Goal: Task Accomplishment & Management: Complete application form

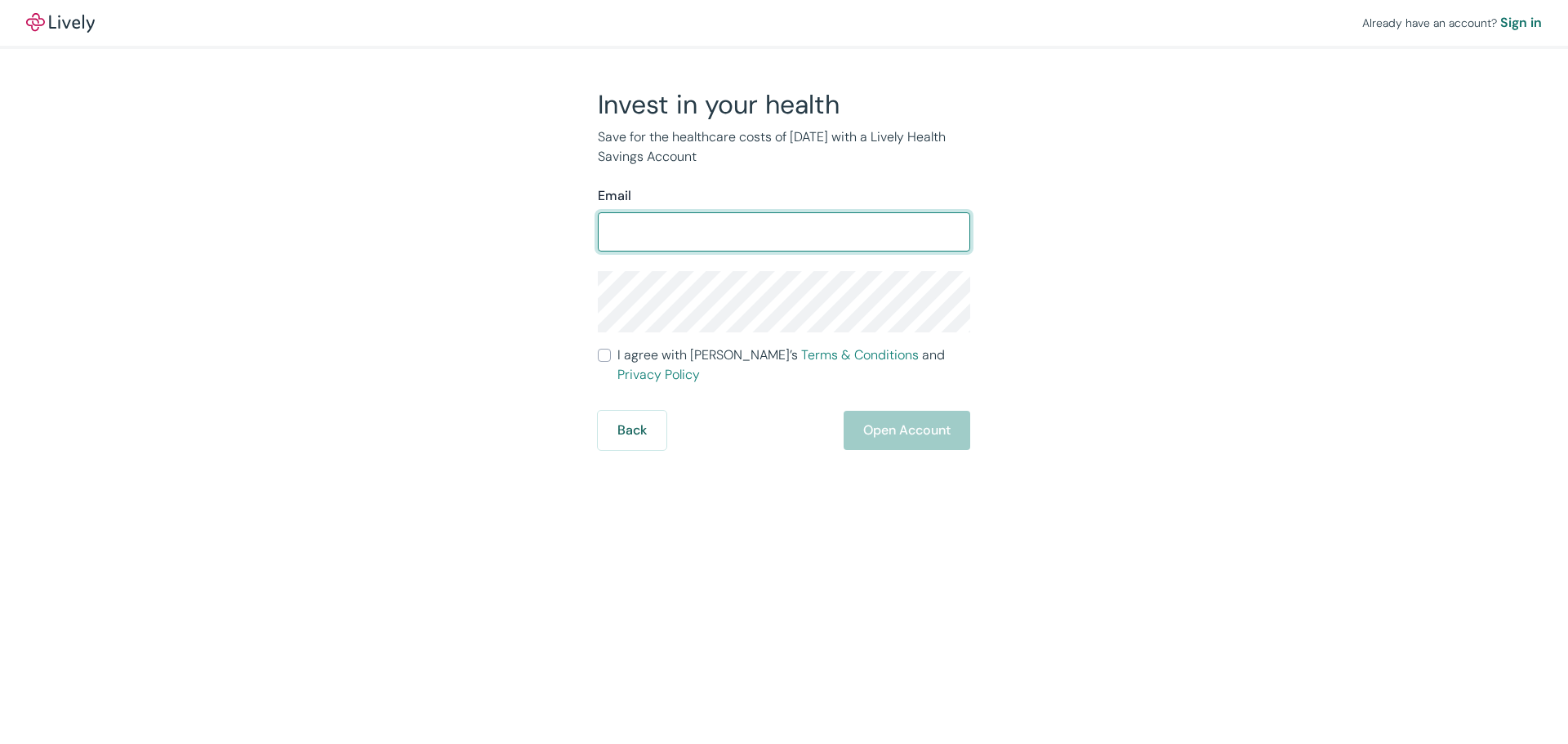
click at [742, 224] on input "Email" at bounding box center [784, 231] width 372 height 33
type input "wes.steiner00@gmail.com"
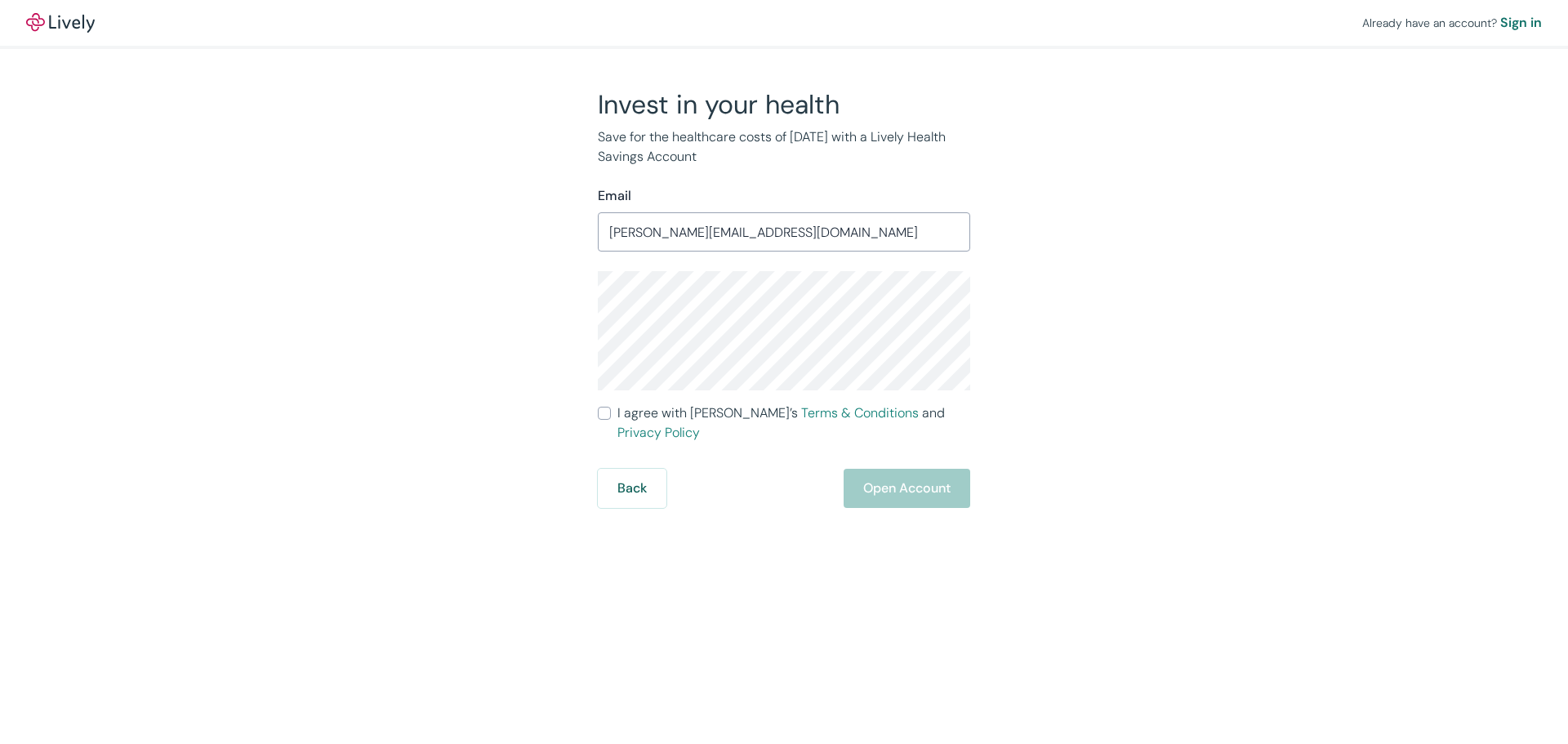
click at [610, 419] on label "I agree with Lively’s Terms & Conditions and Privacy Policy" at bounding box center [784, 423] width 372 height 40
click at [610, 419] on input "I agree with Lively’s Terms & Conditions and Privacy Policy" at bounding box center [604, 414] width 13 height 13
checkbox input "true"
click at [880, 478] on button "Open Account" at bounding box center [906, 488] width 127 height 40
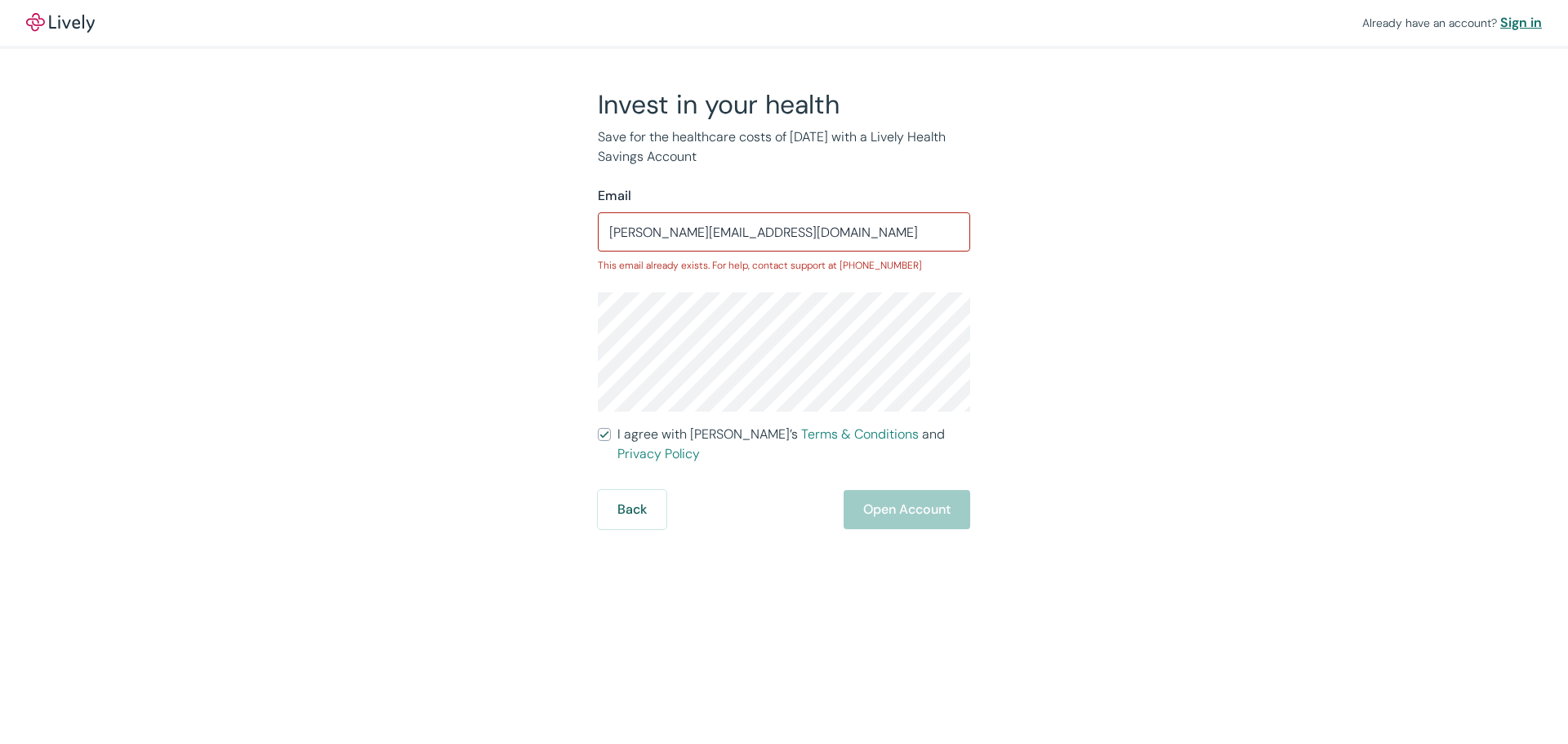
click at [1534, 24] on div "Sign in" at bounding box center [1521, 23] width 42 height 19
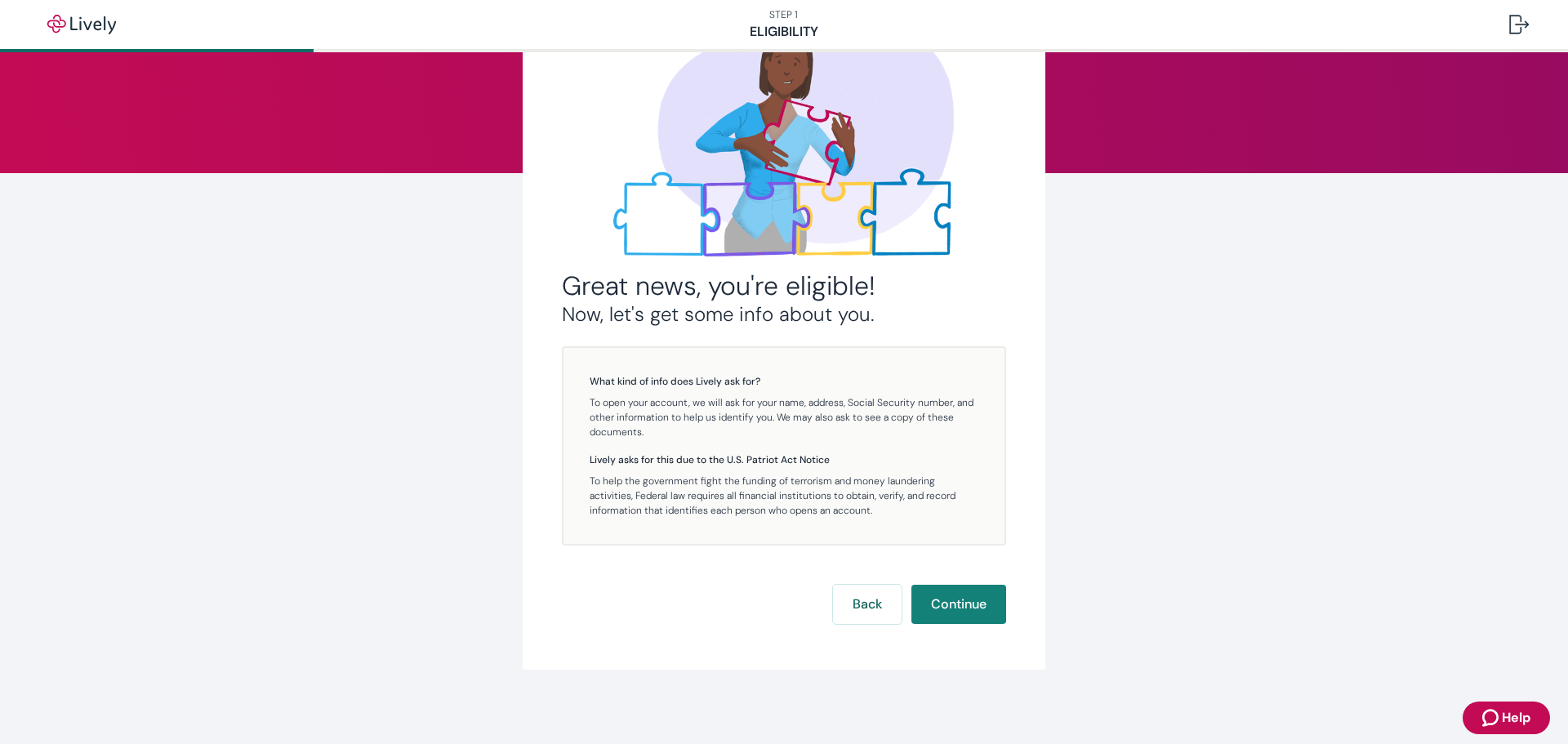
scroll to position [128, 0]
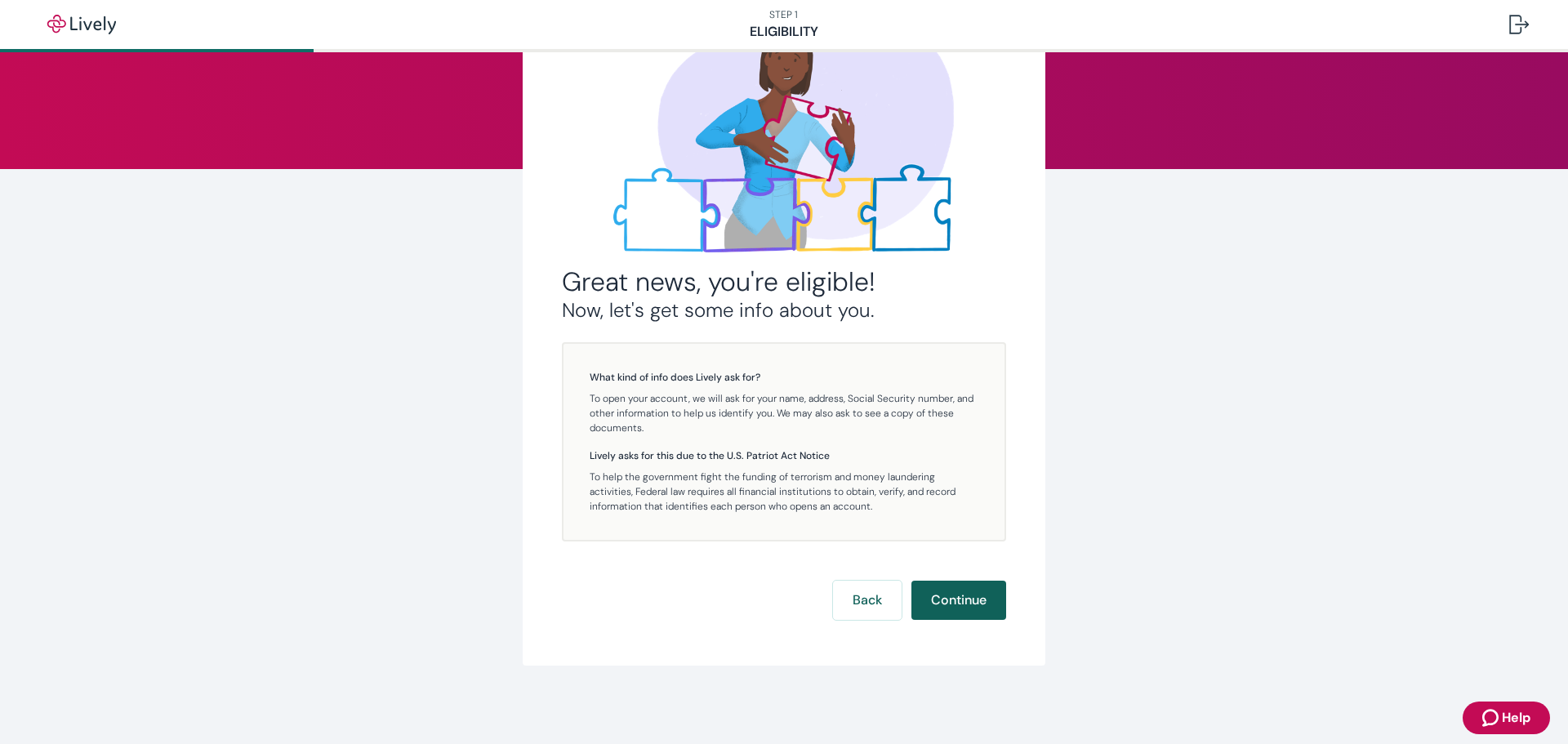
click at [958, 595] on button "Continue" at bounding box center [958, 599] width 95 height 40
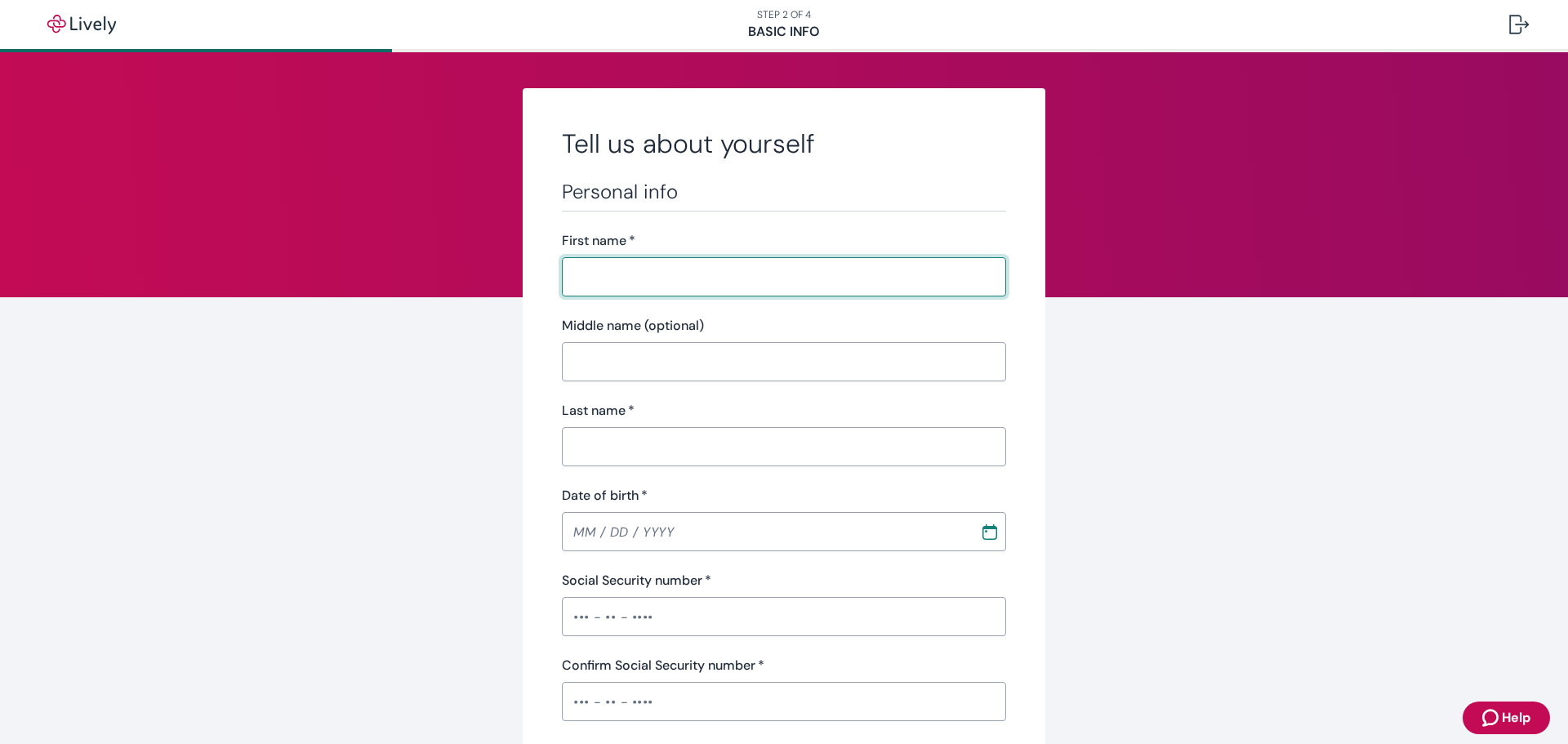
click at [752, 269] on input "First name   *" at bounding box center [784, 277] width 444 height 33
type input "[PERSON_NAME]"
click at [586, 453] on input "Last name   *" at bounding box center [784, 446] width 444 height 33
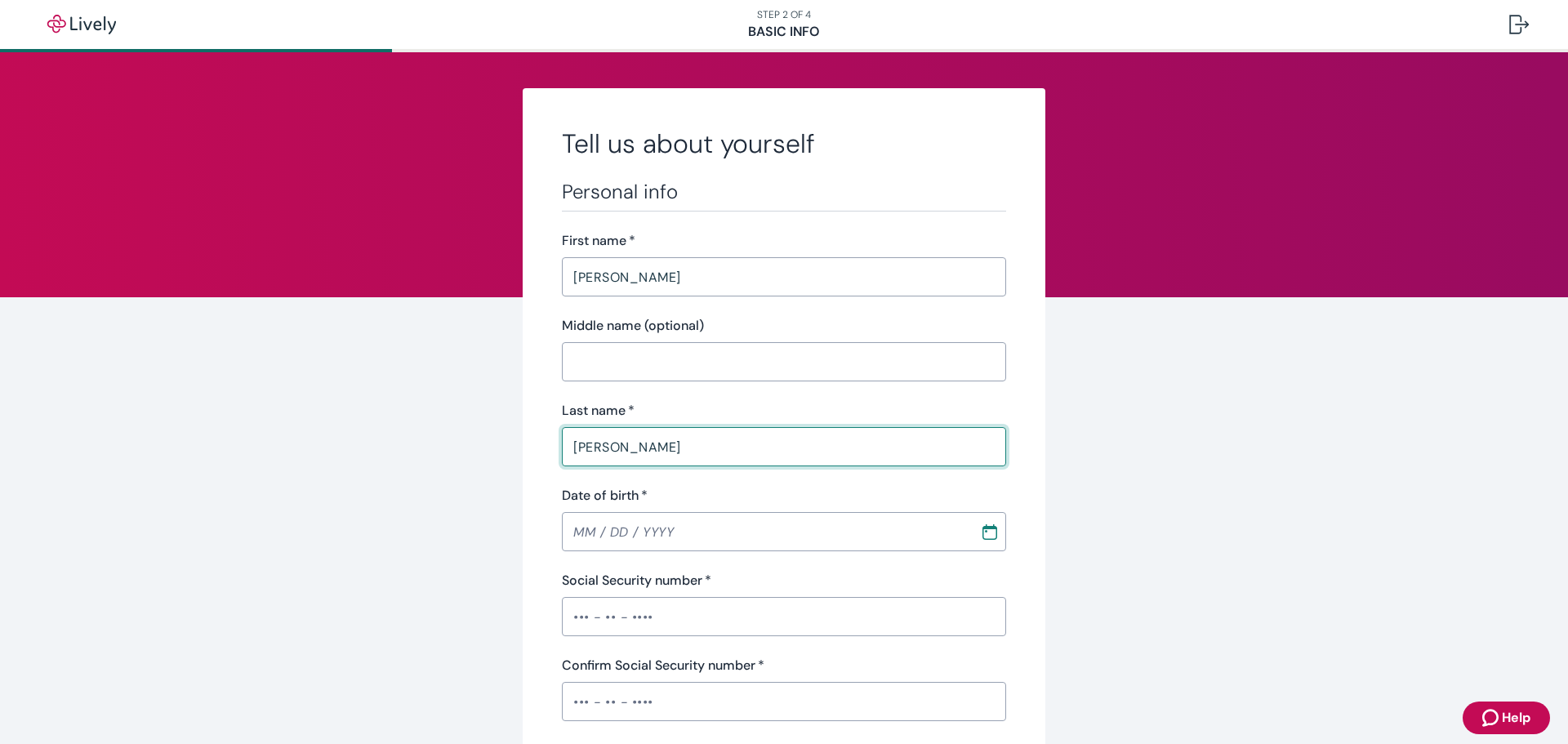
type input "[PERSON_NAME]"
click at [583, 524] on input "MM / DD / YYYY" at bounding box center [765, 531] width 407 height 33
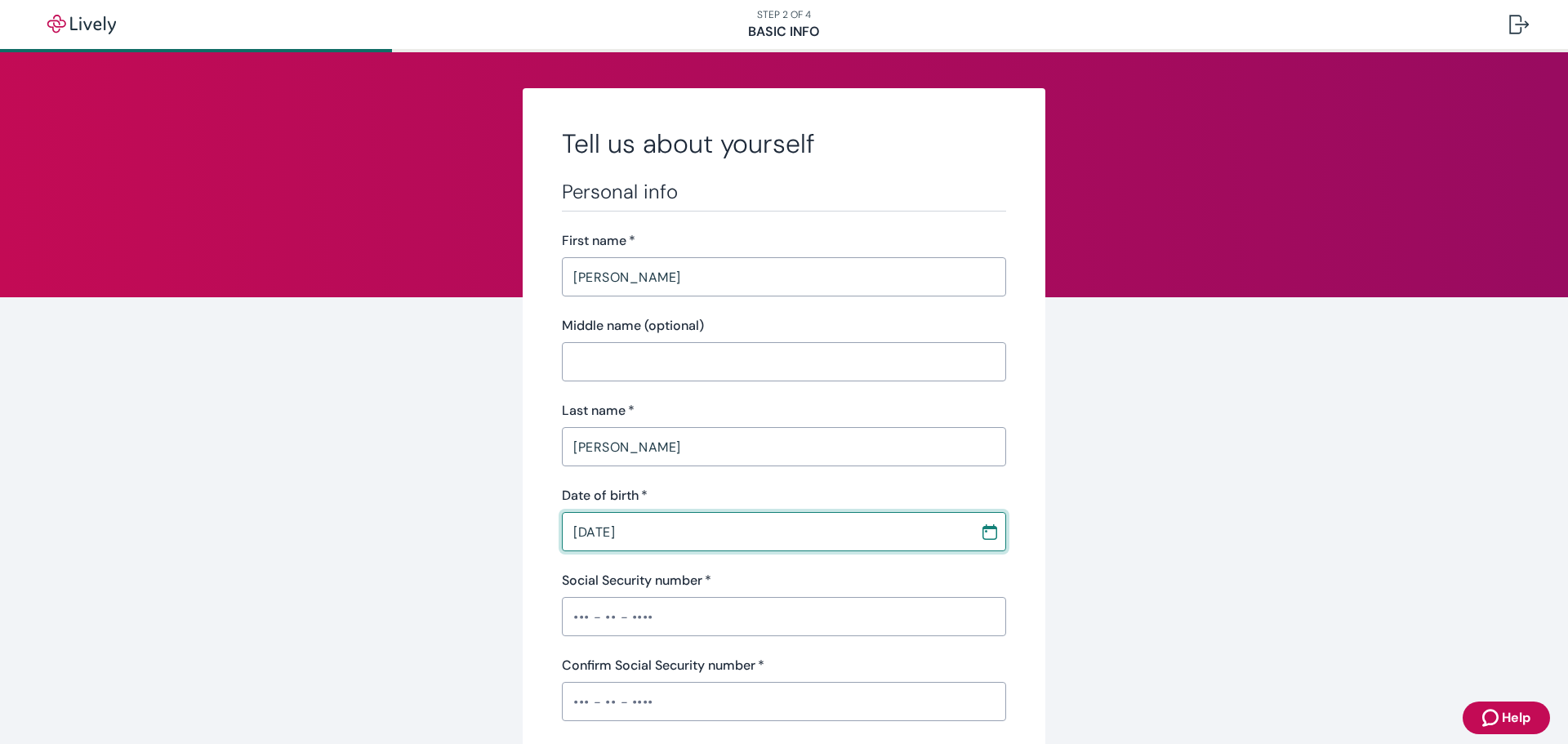
type input "[DATE]"
click at [615, 613] on input "Social Security number   *" at bounding box center [784, 616] width 444 height 33
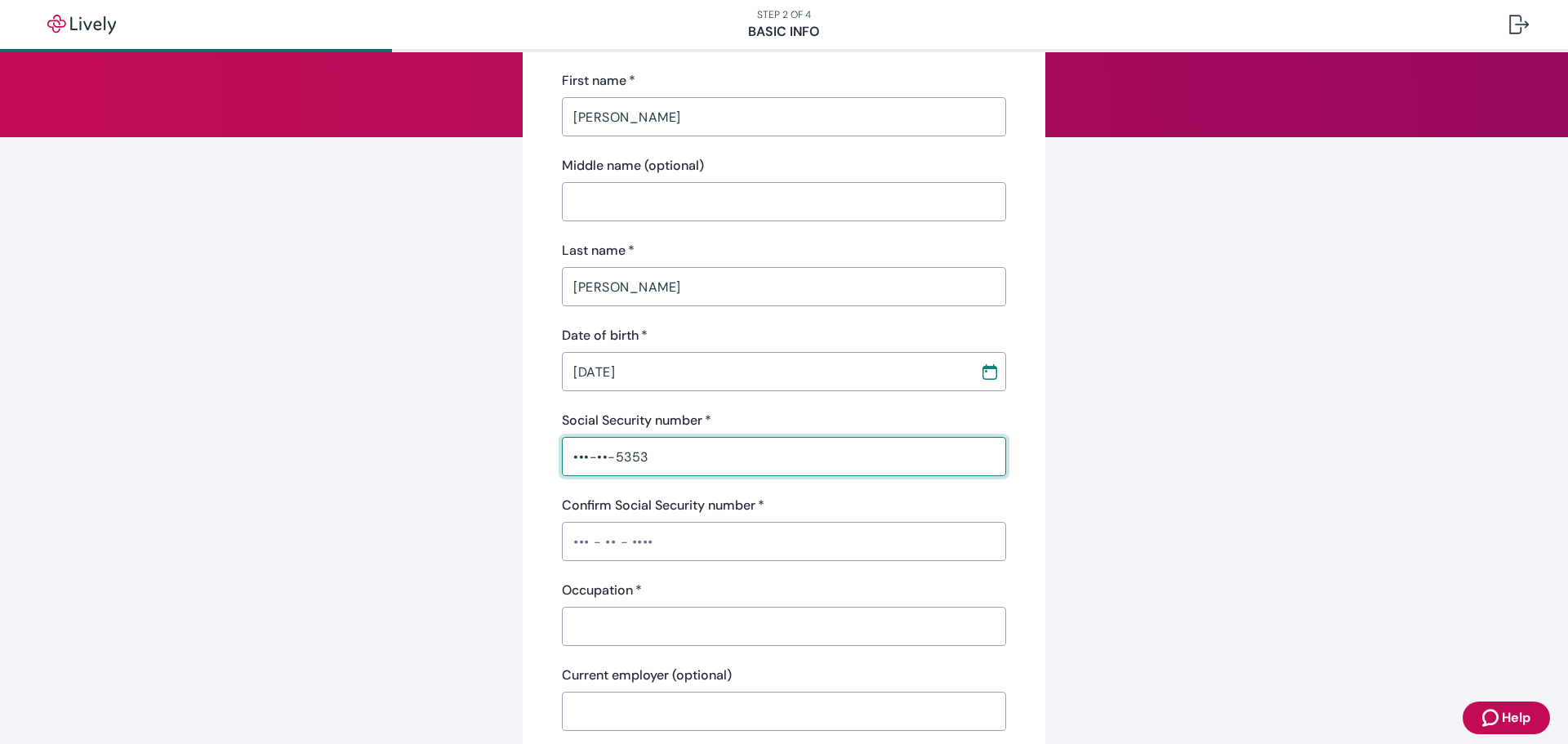
scroll to position [163, 0]
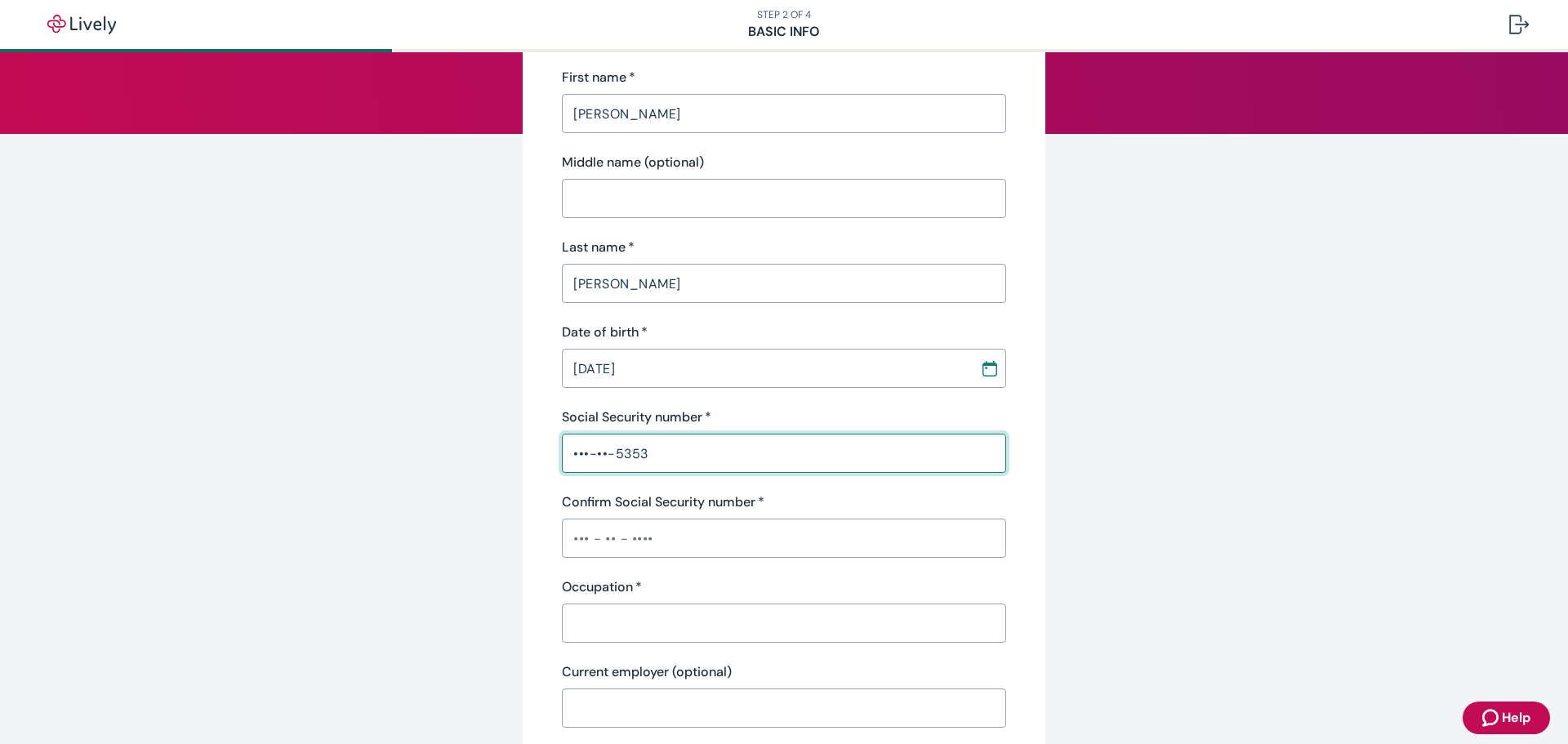
type input "•••-••-5353"
click at [703, 524] on input "Confirm Social Security number   *" at bounding box center [784, 538] width 444 height 33
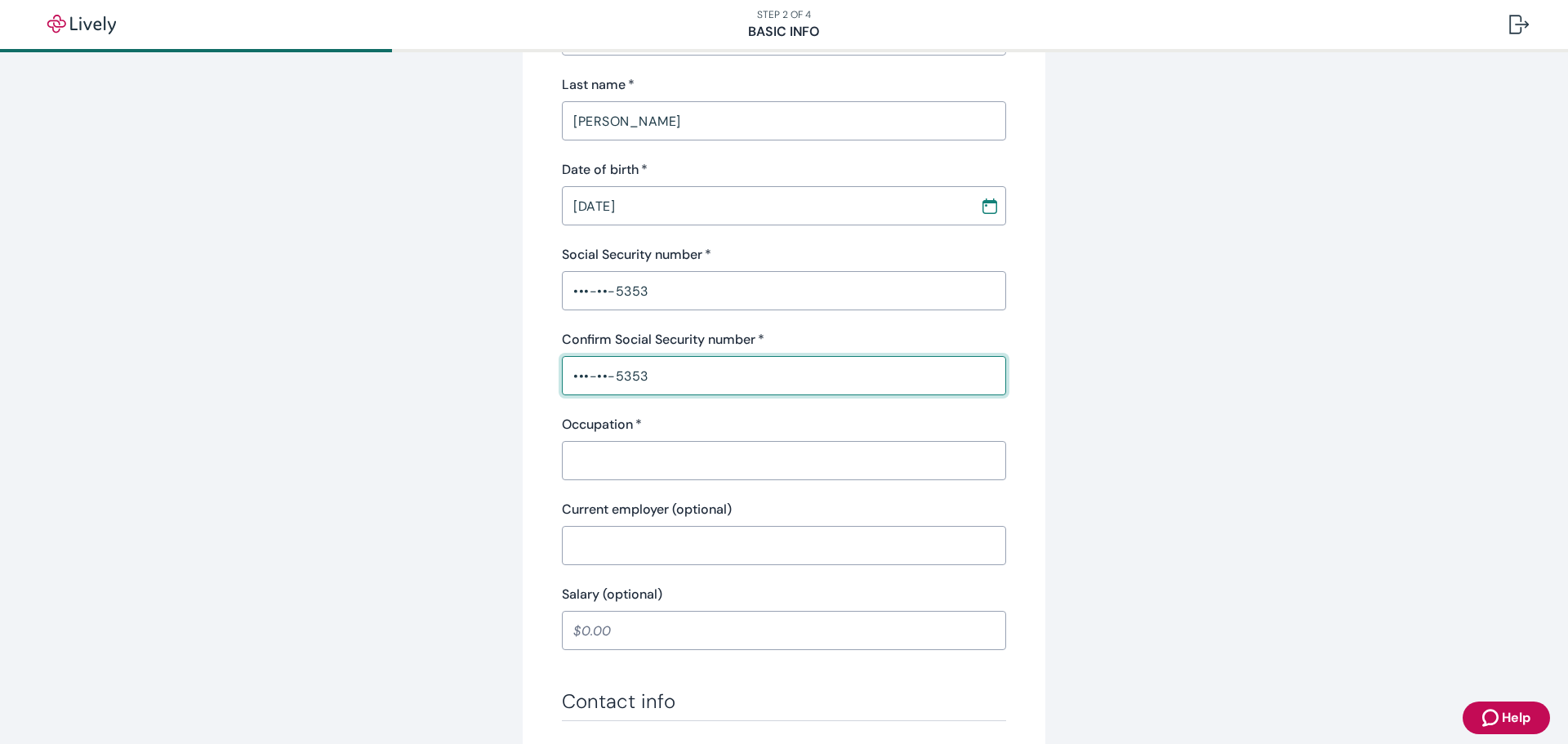
scroll to position [326, 0]
type input "•••-••-5353"
click at [715, 460] on input "Occupation   *" at bounding box center [784, 459] width 444 height 33
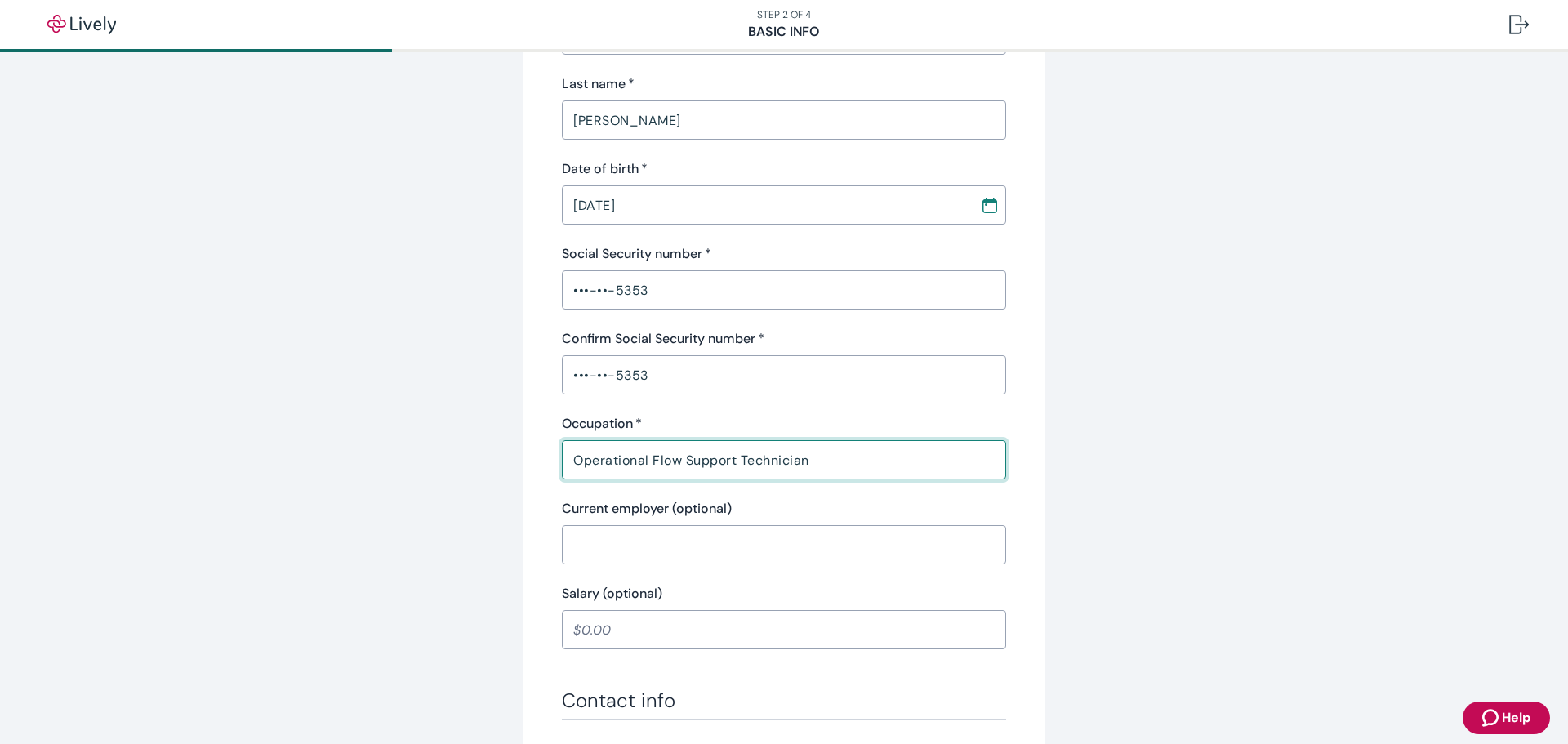
type input "Operational Flow Support Technician"
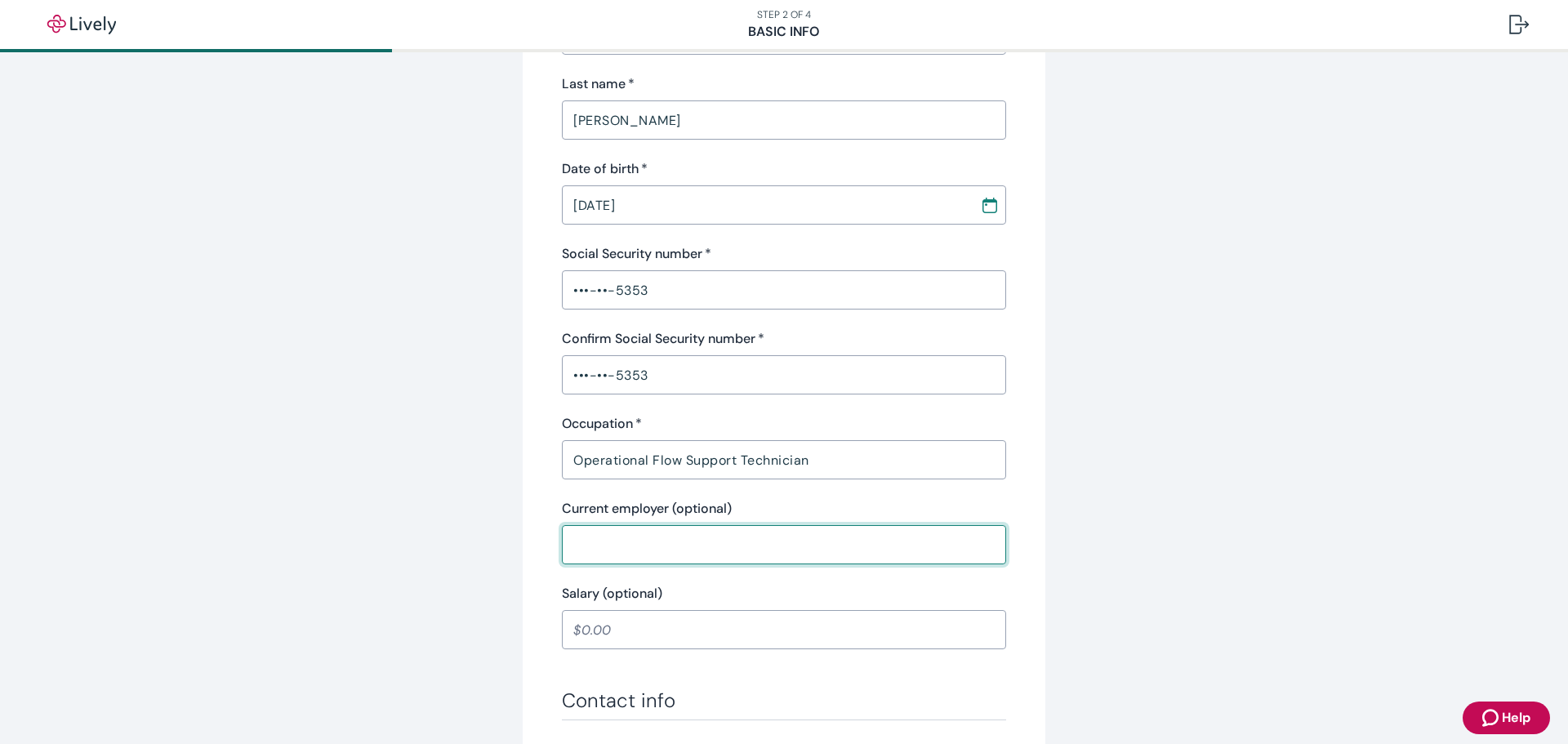
click at [649, 552] on input "Current employer (optional)" at bounding box center [784, 544] width 444 height 33
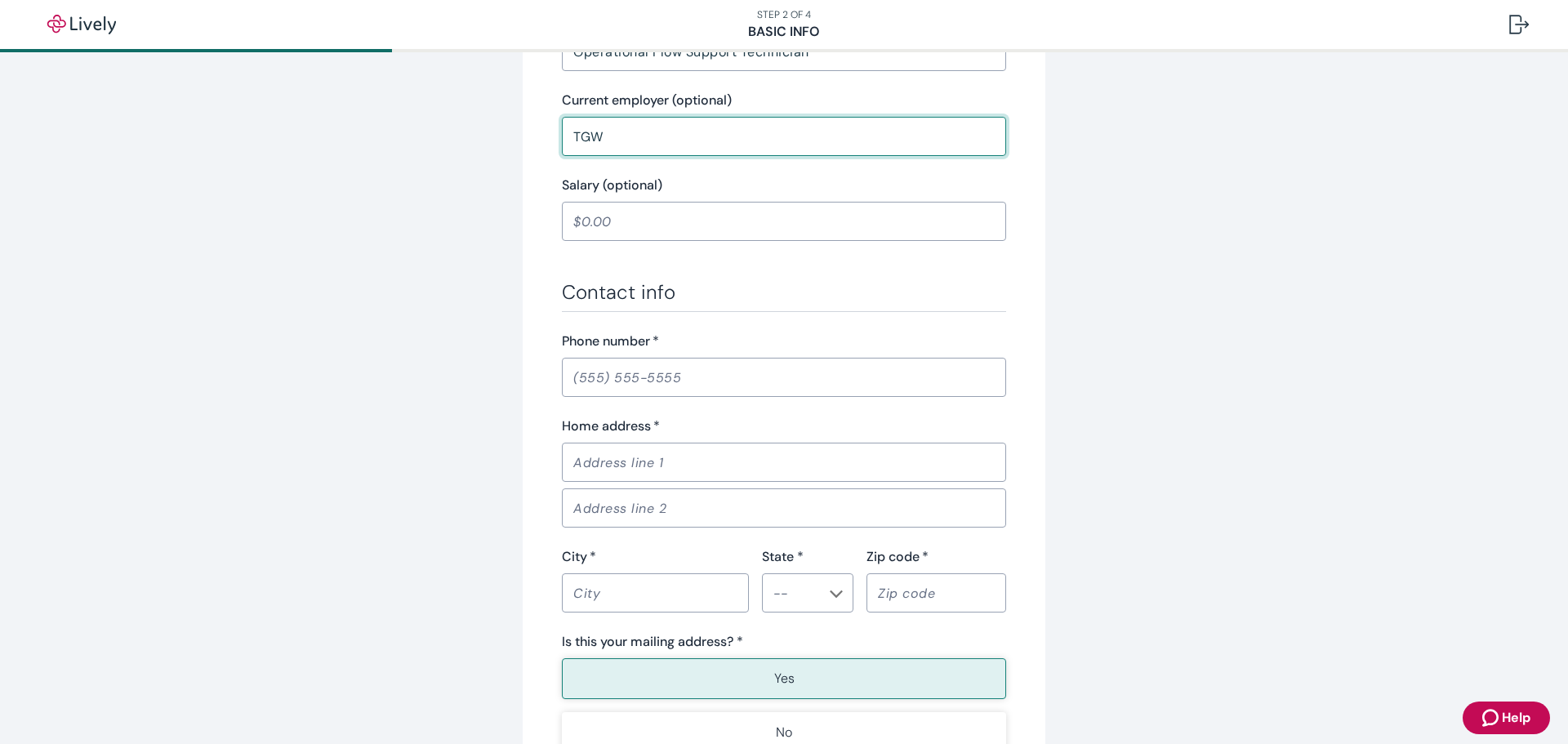
scroll to position [816, 0]
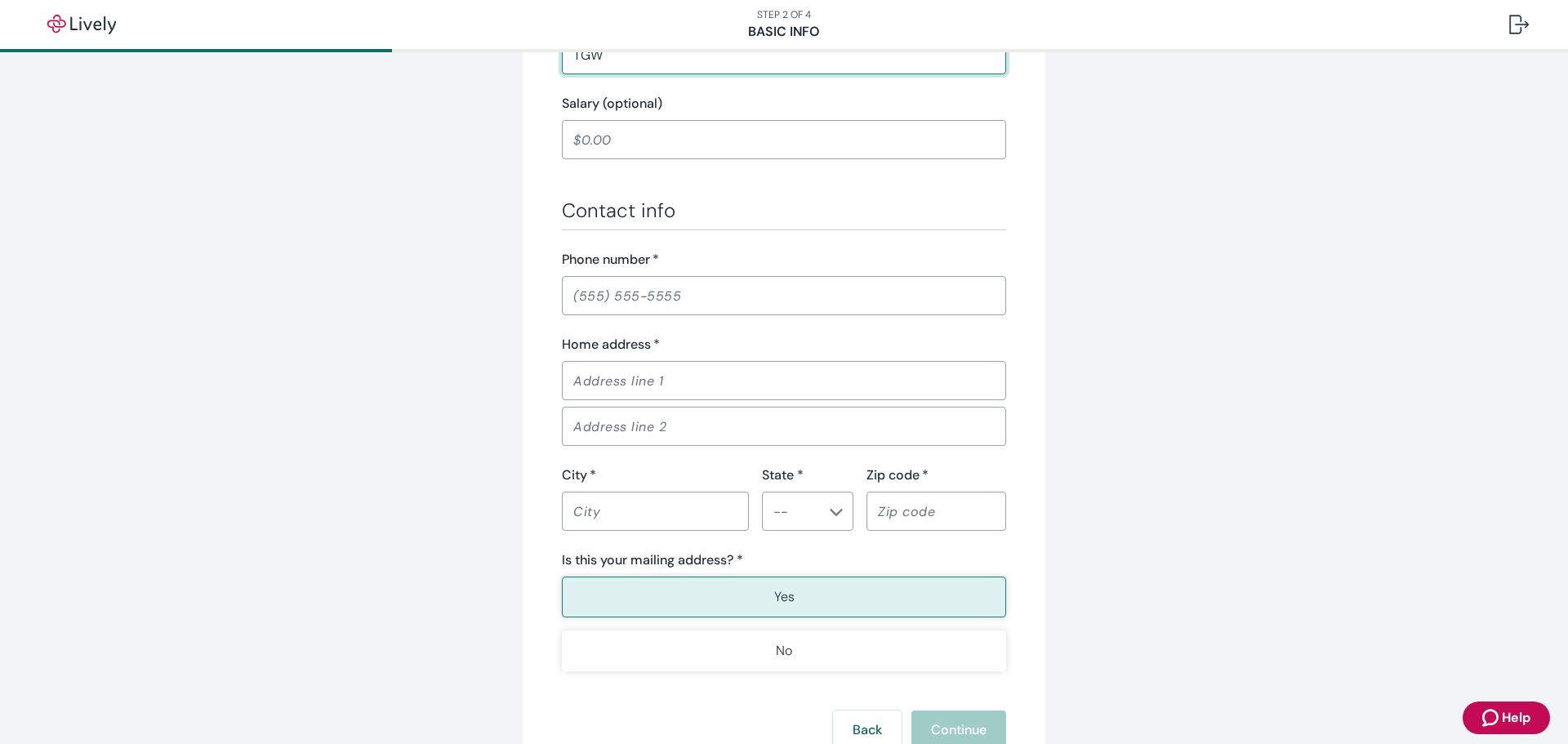
type input "TGW"
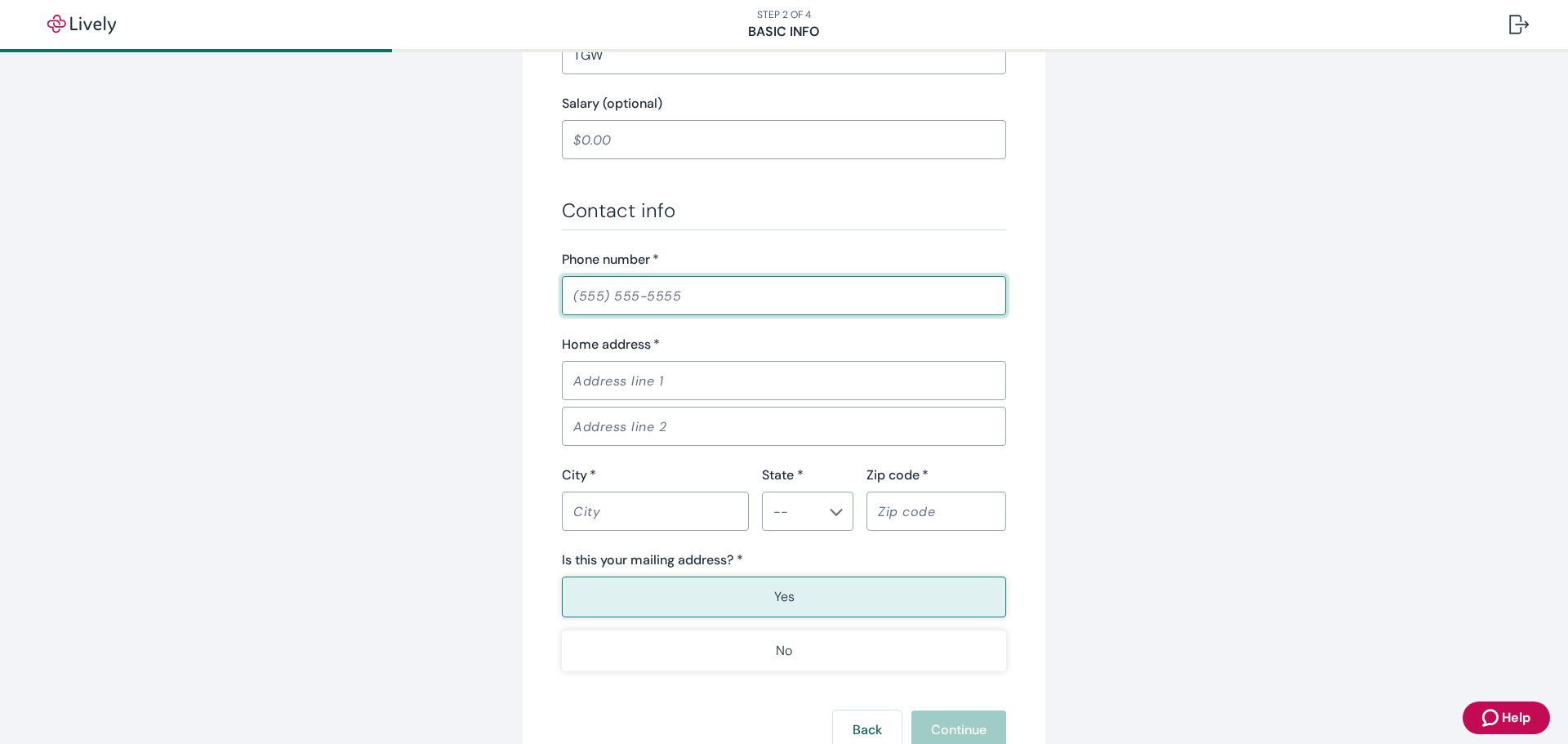
click at [637, 292] on input "Phone number   *" at bounding box center [784, 295] width 444 height 33
type input "[PHONE_NUMBER]"
type input "[STREET_ADDRESS]"
type input "Apt F"
type input "[GEOGRAPHIC_DATA]"
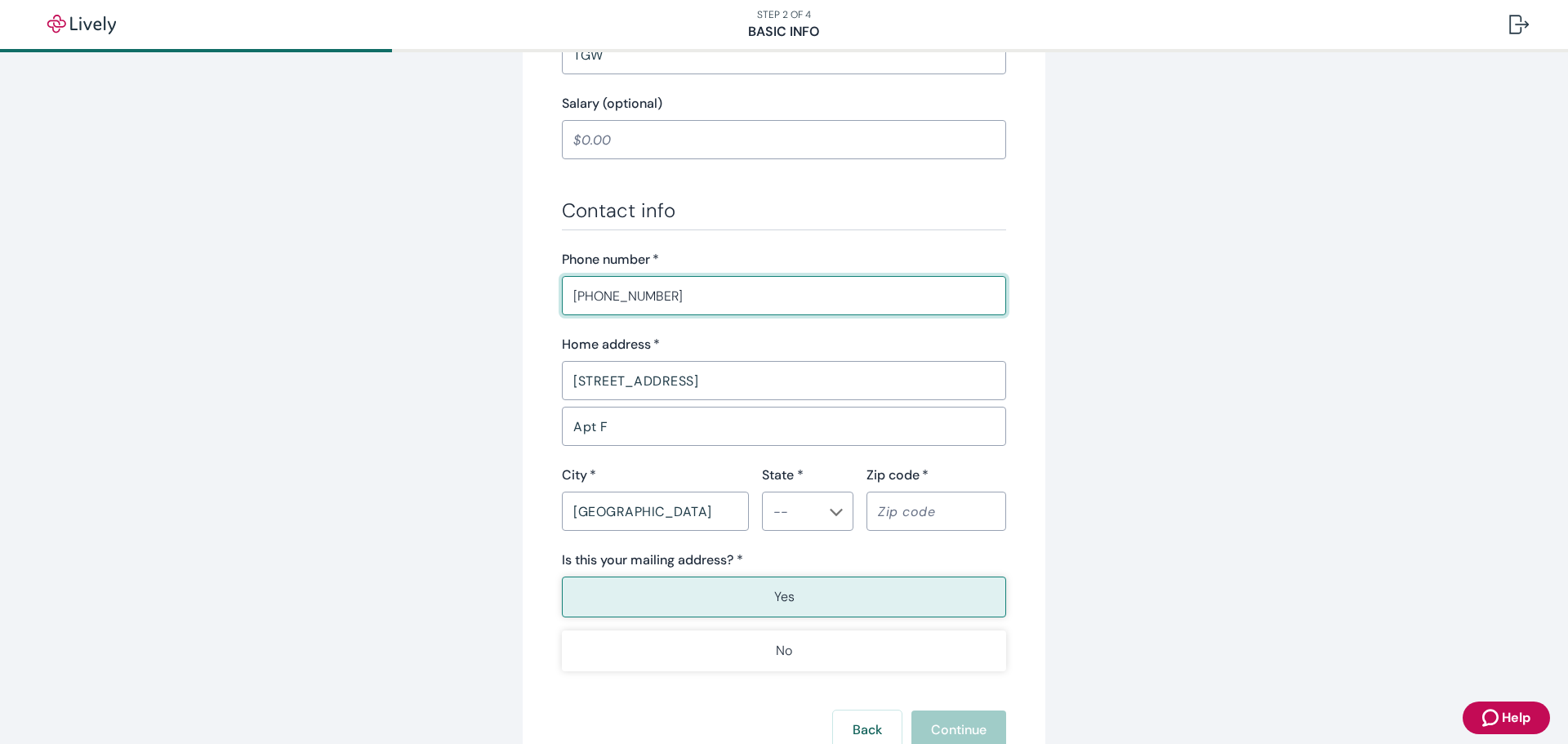
type input "KS"
type input "66210"
click at [562, 410] on div "Apt F ​" at bounding box center [784, 426] width 444 height 40
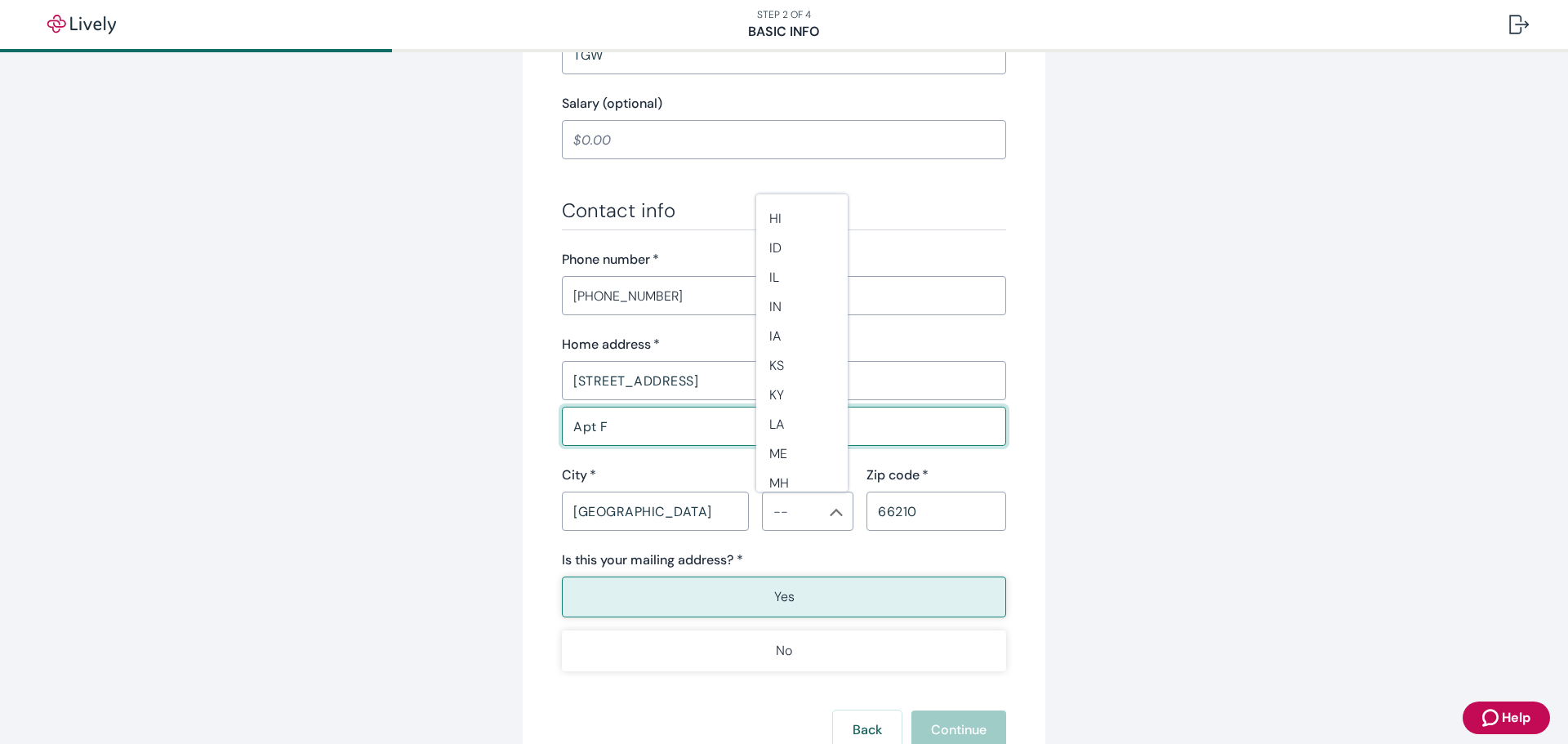
scroll to position [490, 0]
click at [783, 273] on li "KS" at bounding box center [801, 283] width 92 height 29
type input "KS"
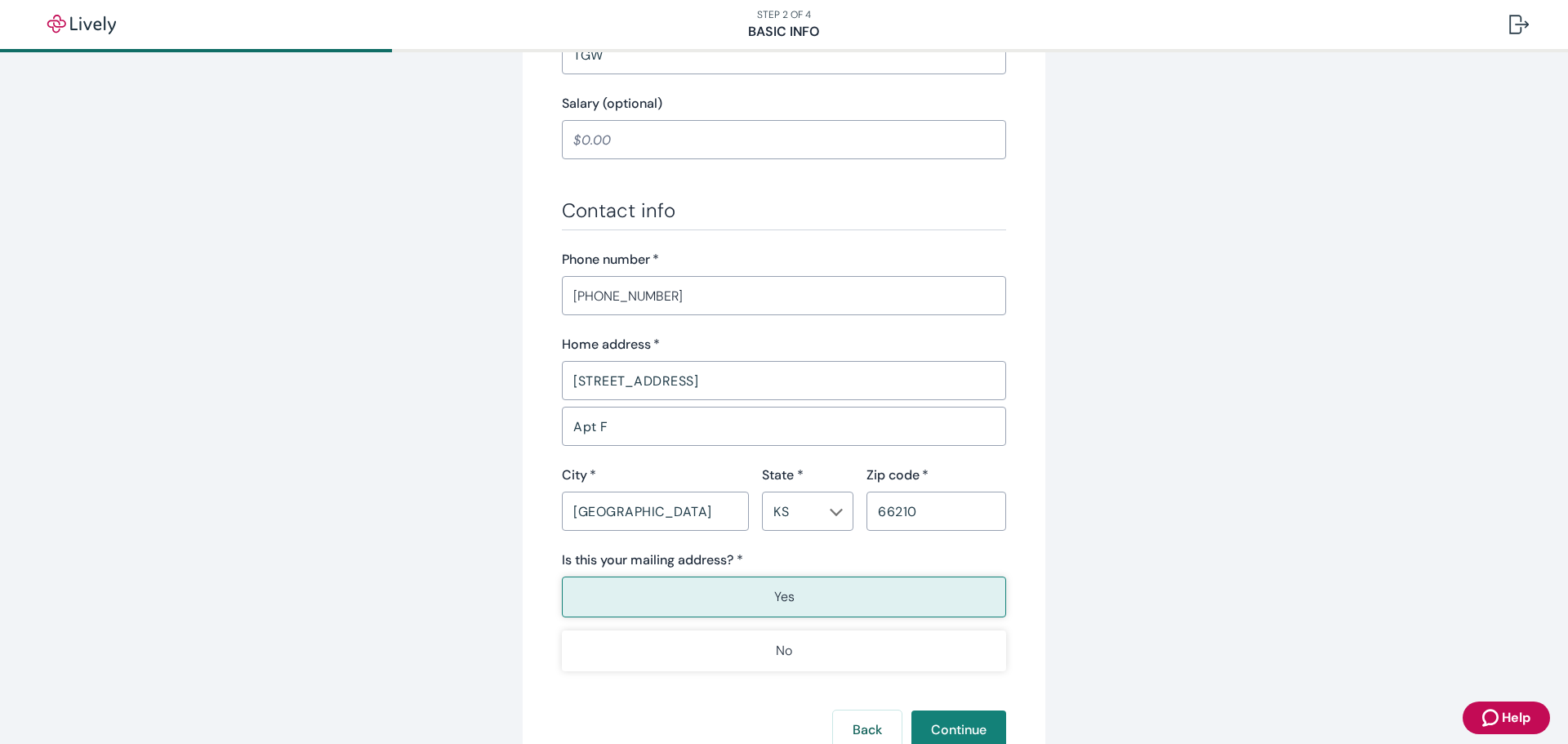
click at [397, 275] on div "Tell us about yourself Personal info First name   * [PERSON_NAME] ​ Middle name…" at bounding box center [784, 34] width 784 height 1523
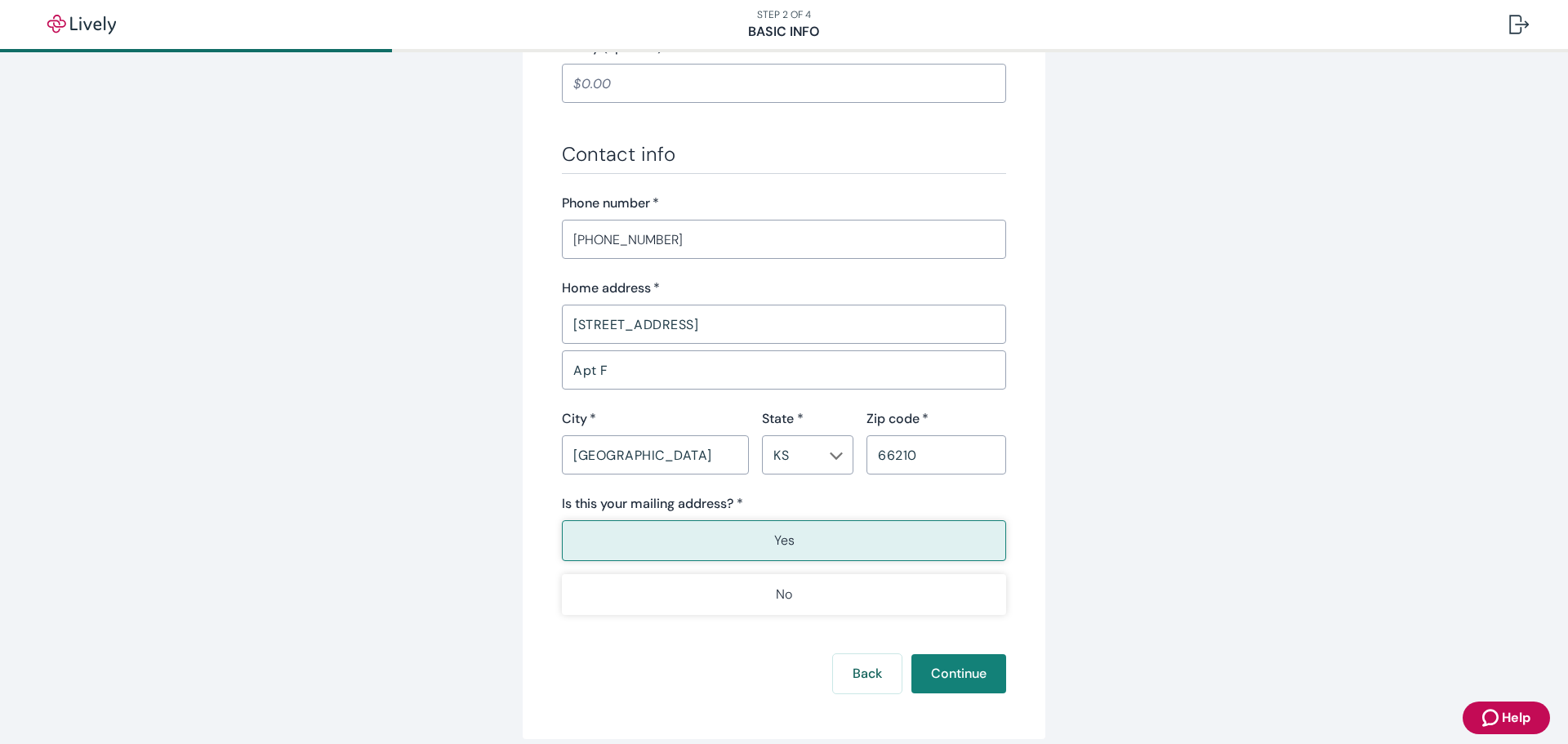
scroll to position [947, 0]
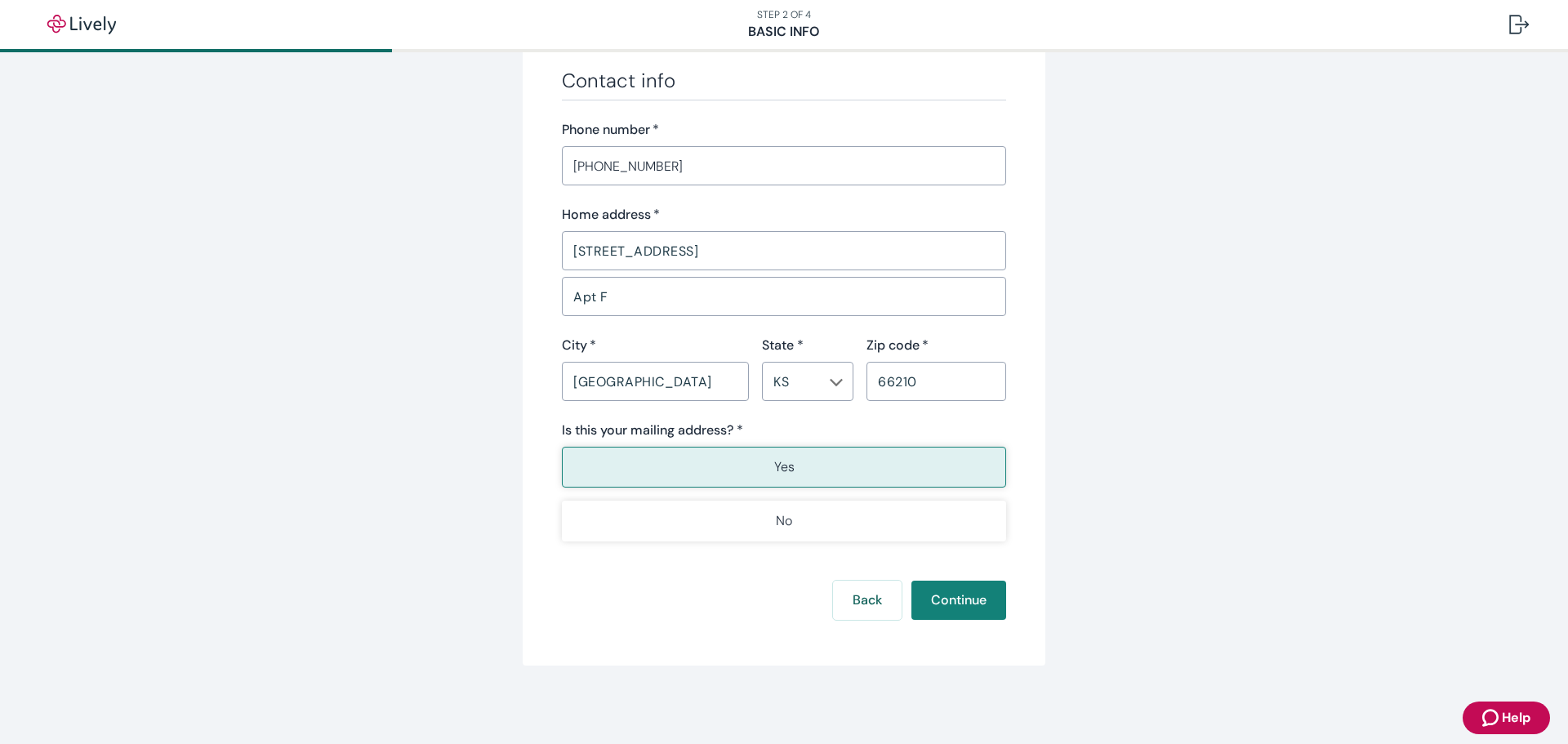
click at [794, 471] on button "Yes" at bounding box center [784, 467] width 444 height 41
click at [966, 609] on button "Continue" at bounding box center [958, 599] width 95 height 40
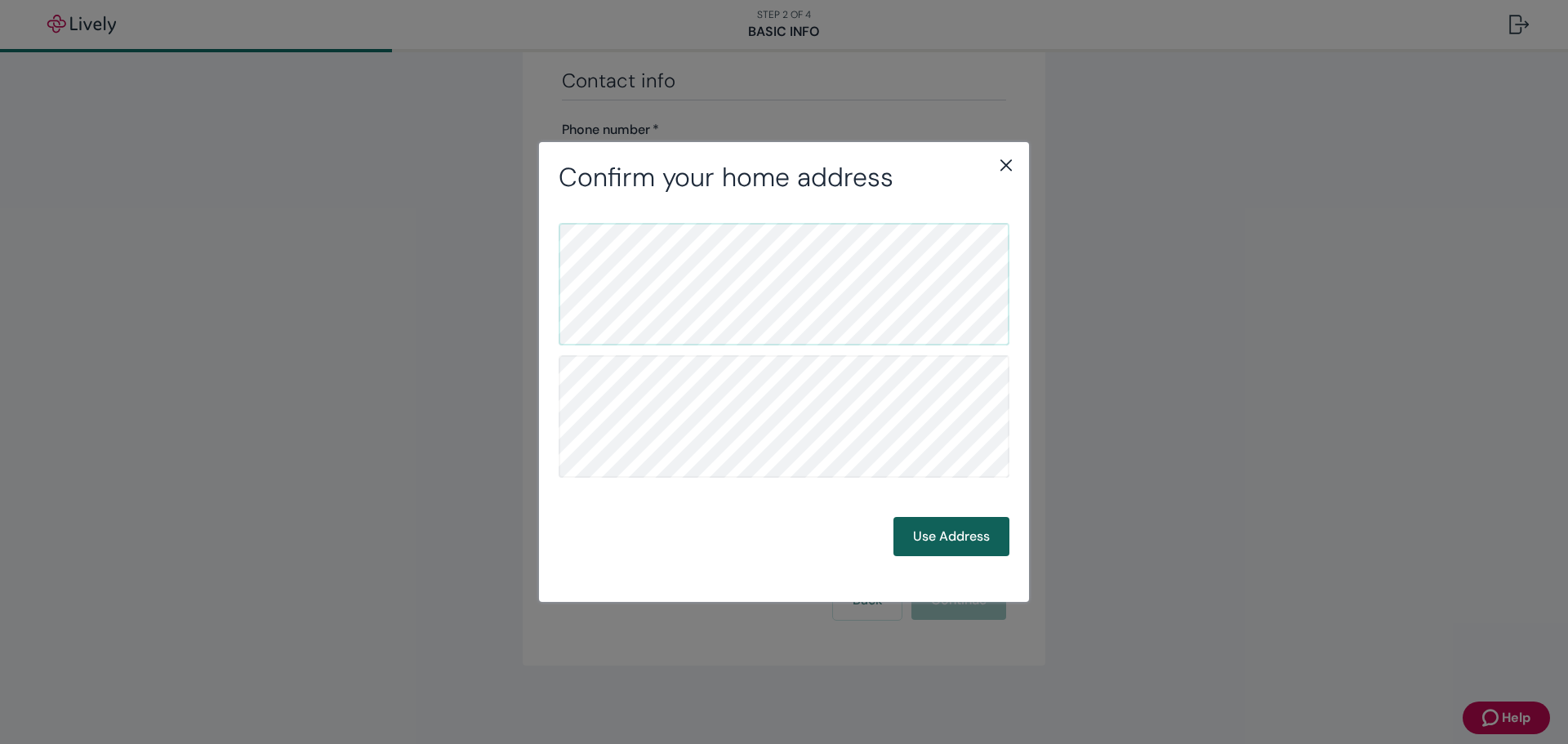
click at [943, 537] on button "Use Address" at bounding box center [951, 536] width 116 height 40
click at [955, 542] on button "Use Address" at bounding box center [951, 536] width 116 height 40
click at [1008, 169] on icon "close" at bounding box center [1006, 165] width 19 height 19
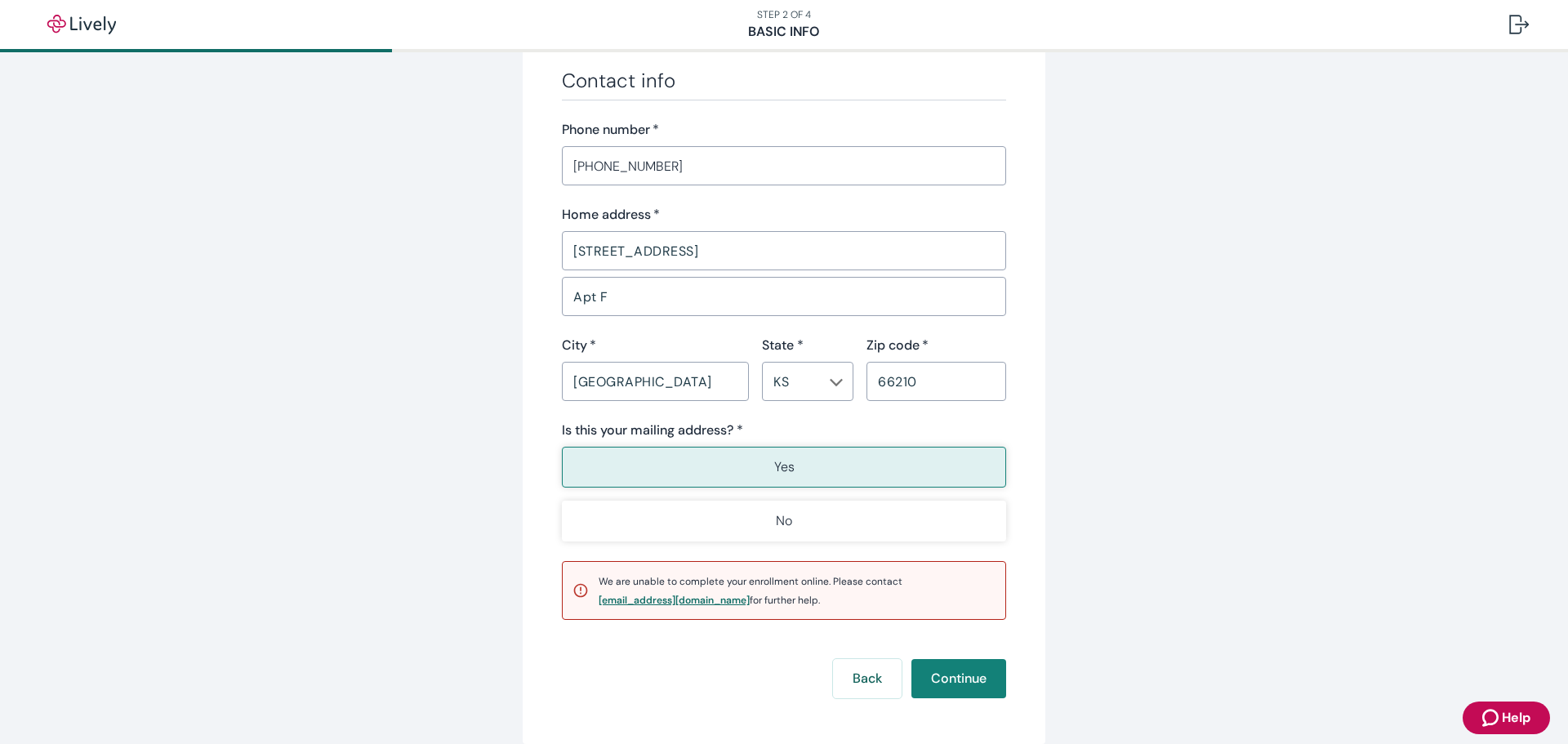
click at [652, 597] on div "[EMAIL_ADDRESS][DOMAIN_NAME]" at bounding box center [674, 600] width 151 height 10
